Goal: Navigation & Orientation: Find specific page/section

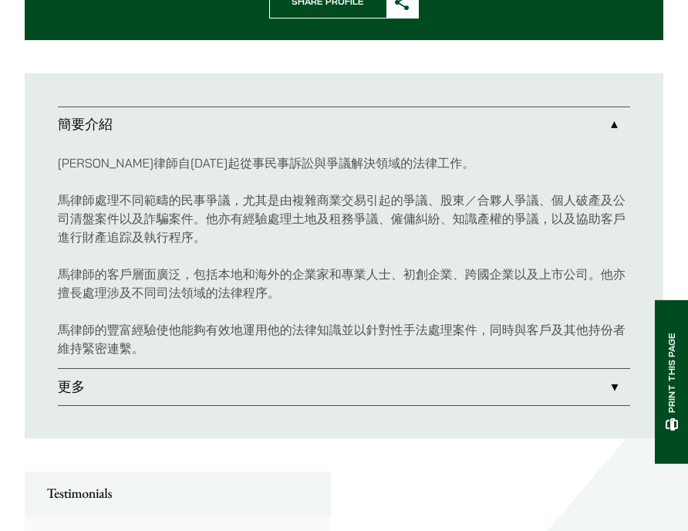
scroll to position [848, 0]
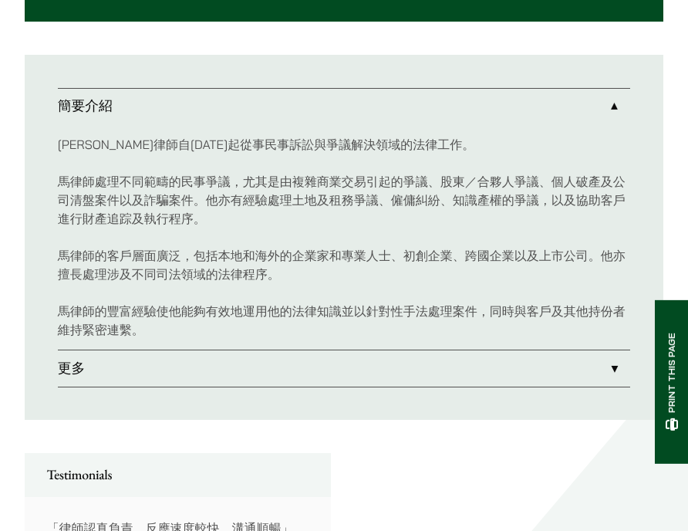
click at [209, 363] on link "更多" at bounding box center [344, 367] width 573 height 35
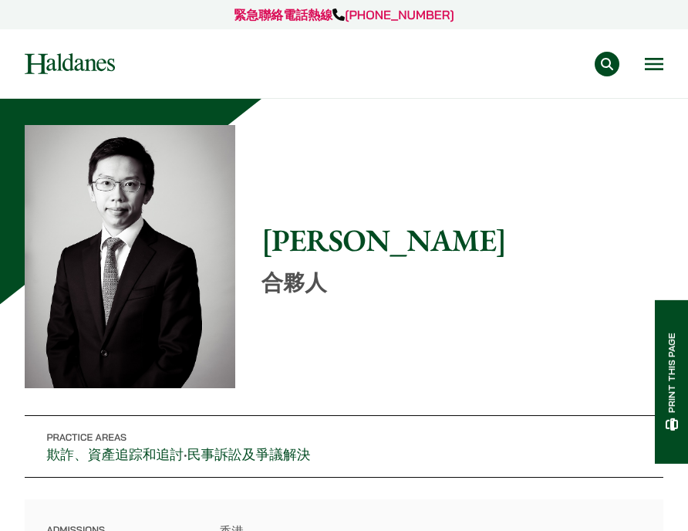
click at [650, 70] on button "Open menu" at bounding box center [654, 64] width 19 height 12
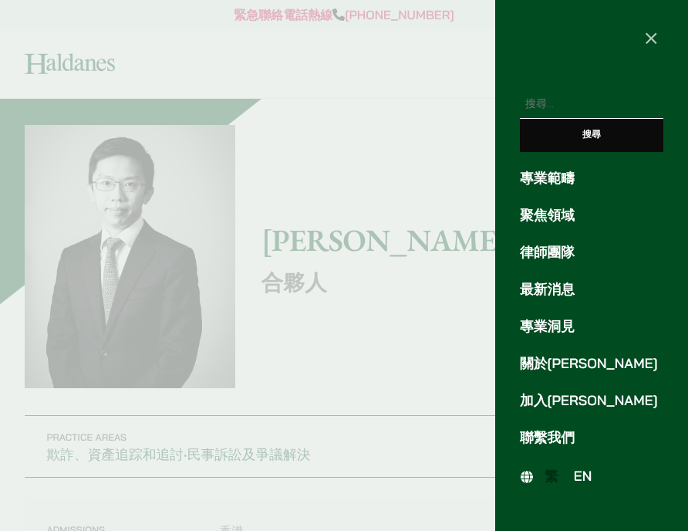
click at [564, 258] on link "律師團隊" at bounding box center [591, 252] width 143 height 21
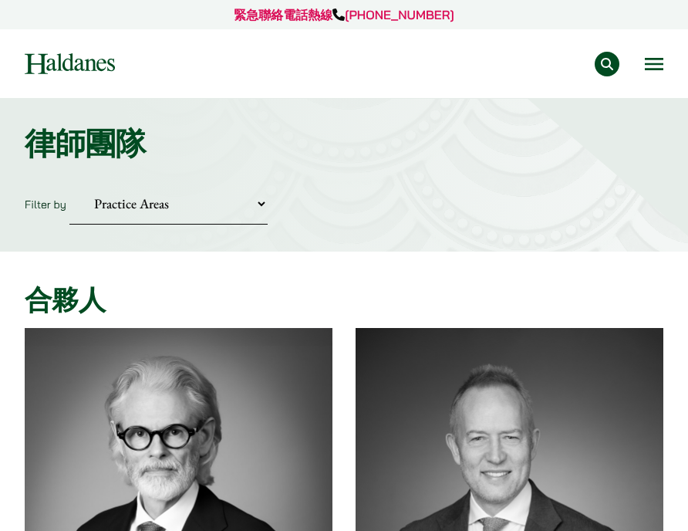
click at [660, 66] on button "Open menu" at bounding box center [654, 64] width 19 height 12
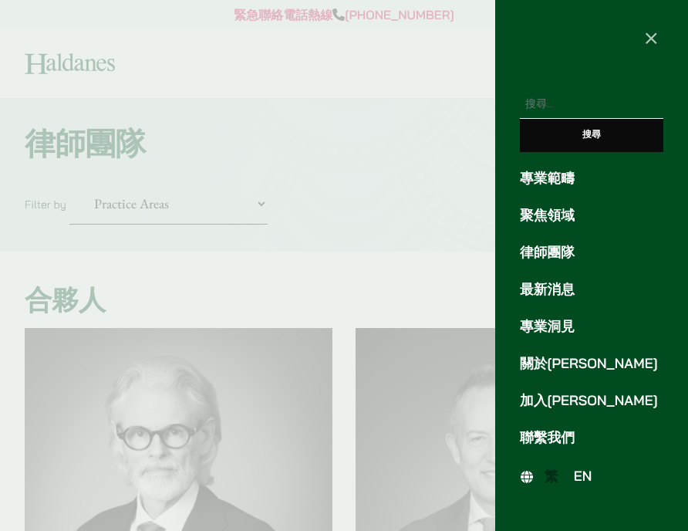
click at [584, 481] on span "EN" at bounding box center [583, 475] width 19 height 17
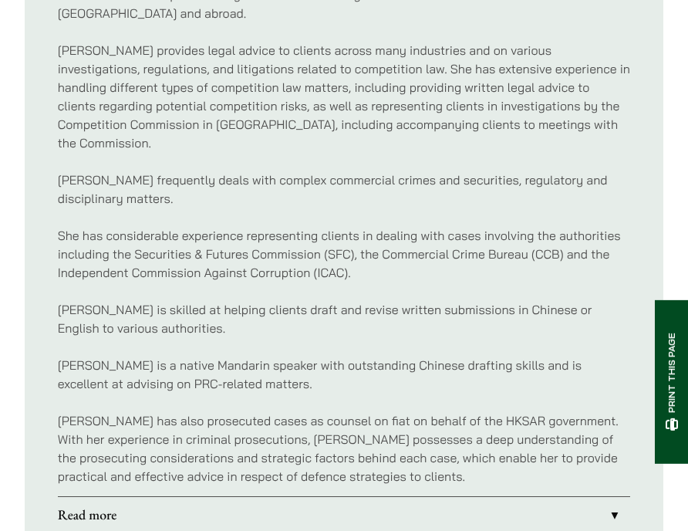
scroll to position [1157, 0]
